Goal: Information Seeking & Learning: Check status

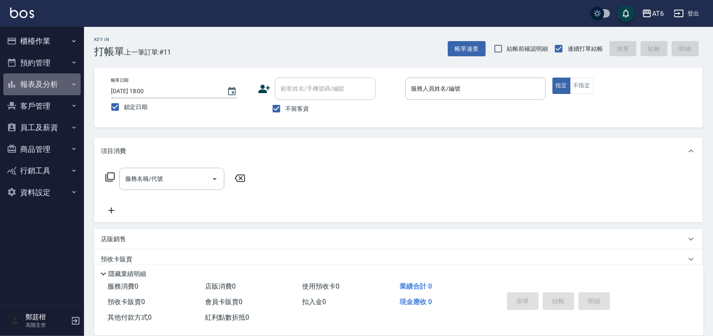
click at [74, 86] on icon "button" at bounding box center [74, 84] width 7 height 7
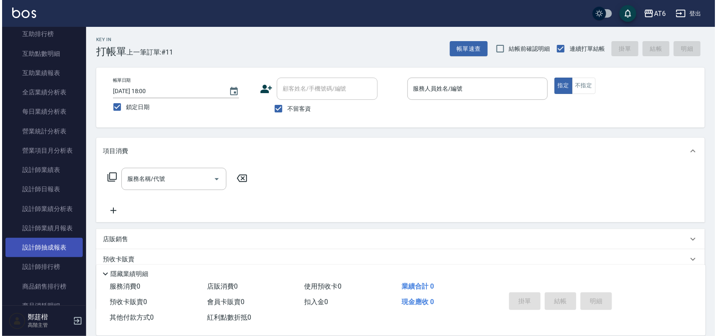
scroll to position [262, 0]
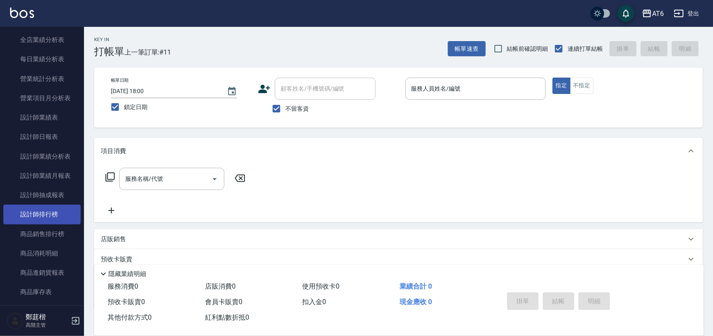
click at [62, 217] on link "設計師排行榜" at bounding box center [41, 214] width 77 height 19
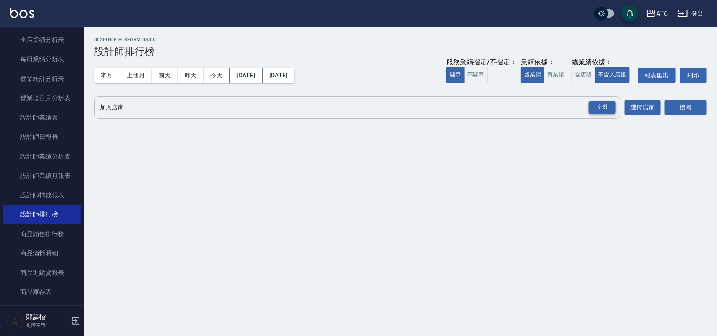
click at [613, 106] on div "全選" at bounding box center [602, 107] width 27 height 13
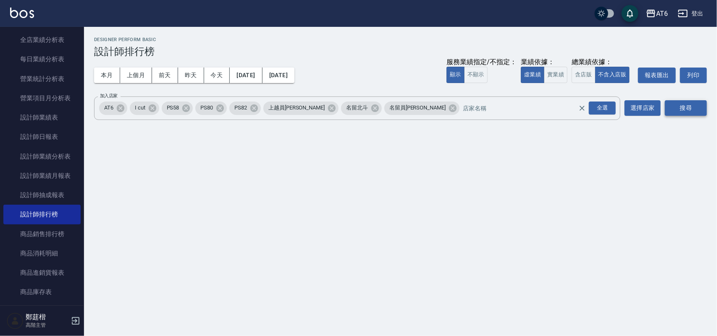
drag, startPoint x: 673, startPoint y: 116, endPoint x: 673, endPoint y: 108, distance: 8.0
click at [673, 110] on div "搜尋" at bounding box center [686, 109] width 42 height 24
click at [673, 108] on button "搜尋" at bounding box center [686, 108] width 42 height 16
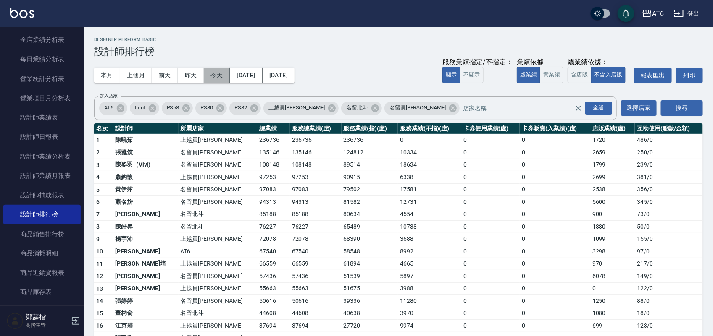
click at [226, 76] on button "今天" at bounding box center [217, 76] width 26 height 16
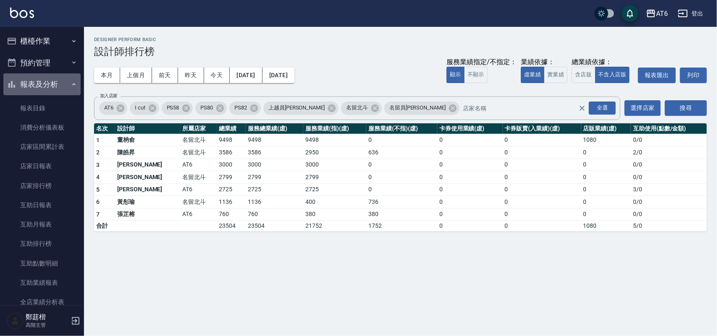
click at [46, 79] on button "報表及分析" at bounding box center [41, 84] width 77 height 22
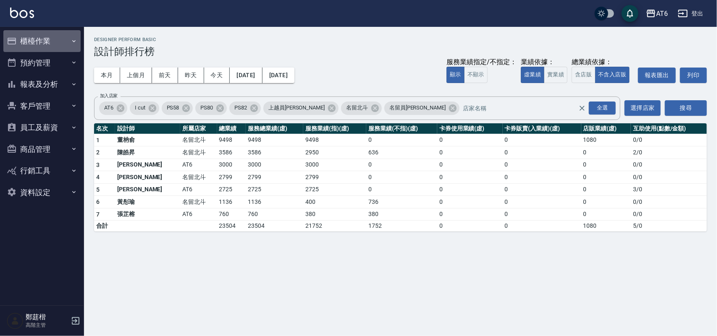
click at [36, 41] on button "櫃檯作業" at bounding box center [41, 41] width 77 height 22
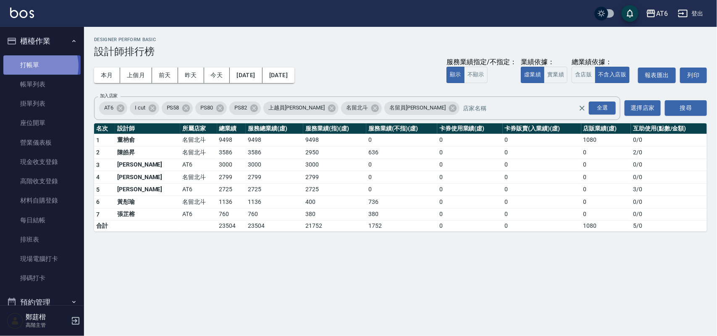
click at [36, 66] on link "打帳單" at bounding box center [41, 64] width 77 height 19
click at [36, 45] on button "櫃檯作業" at bounding box center [41, 41] width 77 height 22
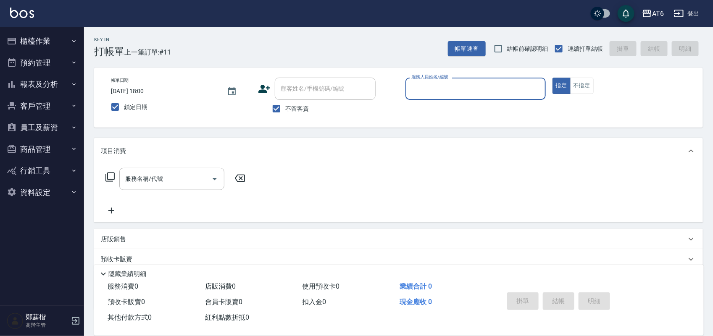
click at [65, 89] on button "報表及分析" at bounding box center [41, 84] width 77 height 22
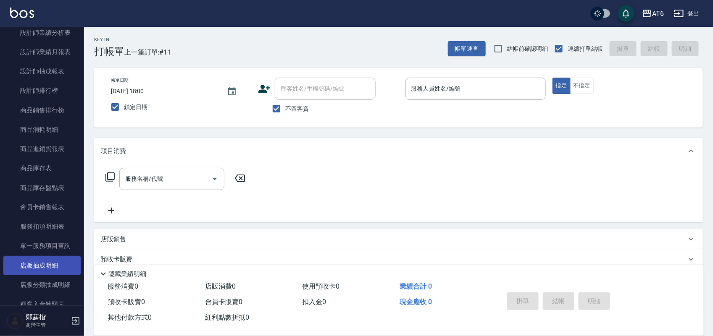
scroll to position [262, 0]
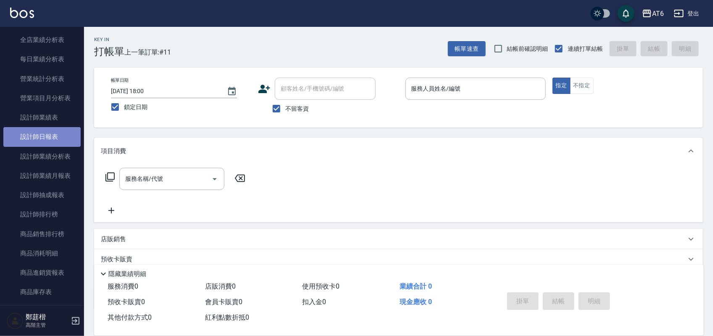
click at [50, 144] on link "設計師日報表" at bounding box center [41, 136] width 77 height 19
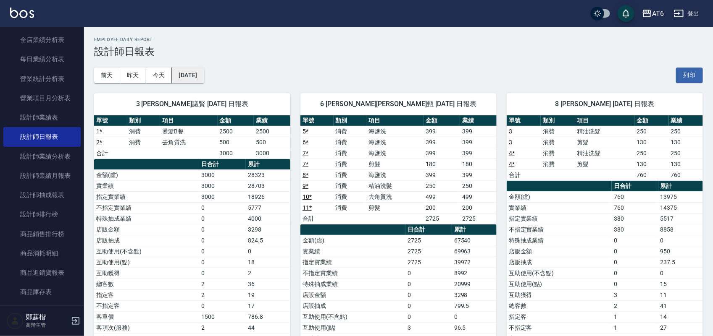
click at [184, 76] on button "[DATE]" at bounding box center [188, 76] width 32 height 16
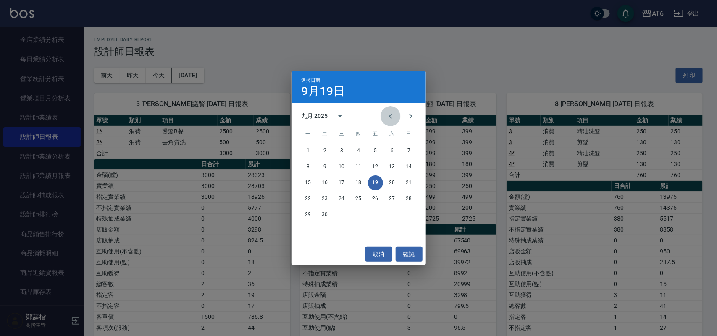
click at [391, 120] on icon "Previous month" at bounding box center [391, 116] width 10 height 10
click at [321, 200] on button "19" at bounding box center [324, 198] width 15 height 15
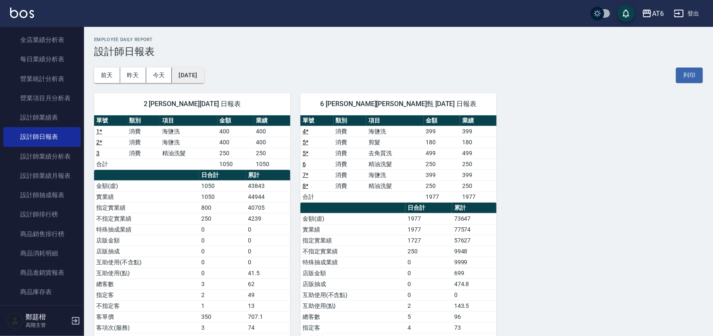
click at [204, 78] on button "[DATE]" at bounding box center [188, 76] width 32 height 16
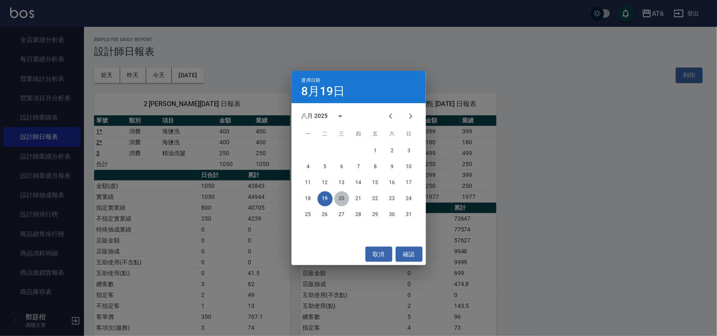
click at [341, 198] on button "20" at bounding box center [341, 198] width 15 height 15
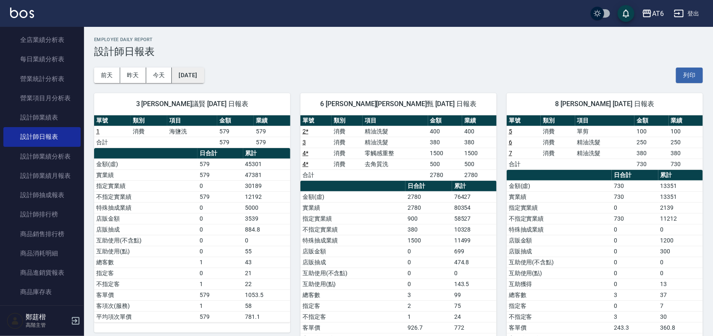
click at [204, 71] on button "[DATE]" at bounding box center [188, 76] width 32 height 16
click at [183, 74] on button "[DATE]" at bounding box center [188, 76] width 32 height 16
click at [194, 77] on button "[DATE]" at bounding box center [188, 76] width 32 height 16
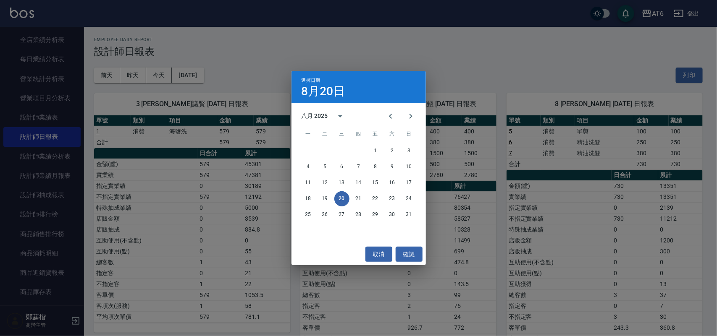
drag, startPoint x: 438, startPoint y: 173, endPoint x: 420, endPoint y: 169, distance: 18.2
click at [443, 176] on div "選擇日期 [DATE] 八月 2025 一 二 三 四 五 六 日 1 2 3 4 5 6 7 8 9 10 11 12 13 14 15 16 17 18 …" at bounding box center [358, 168] width 717 height 336
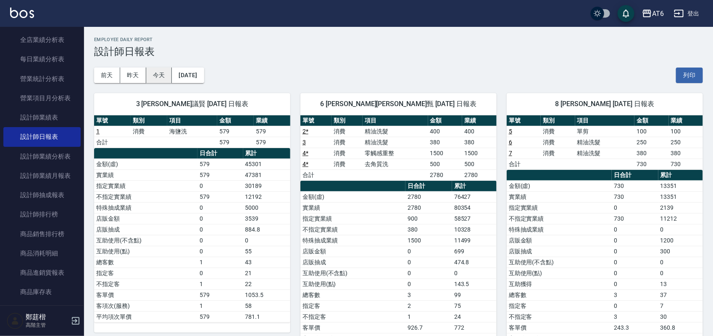
click at [170, 73] on button "今天" at bounding box center [159, 76] width 26 height 16
